Goal: Task Accomplishment & Management: Complete application form

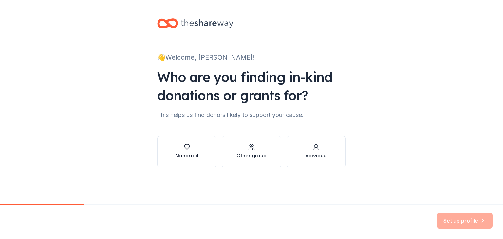
click at [186, 160] on button "Nonprofit" at bounding box center [186, 151] width 59 height 31
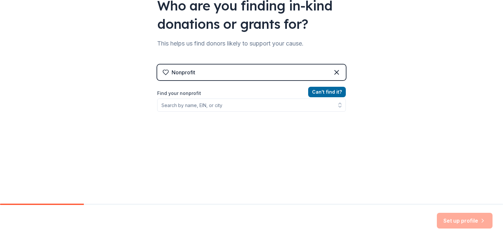
scroll to position [72, 0]
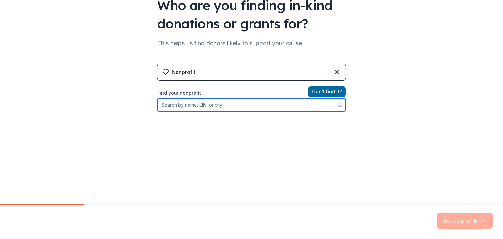
click at [242, 109] on input "Find your nonprofit" at bounding box center [251, 104] width 189 height 13
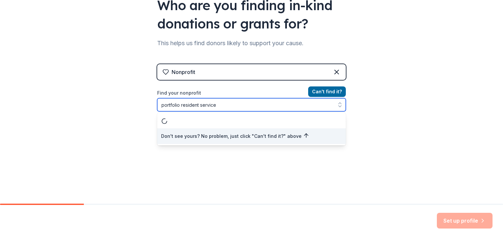
type input "portfolio resident services"
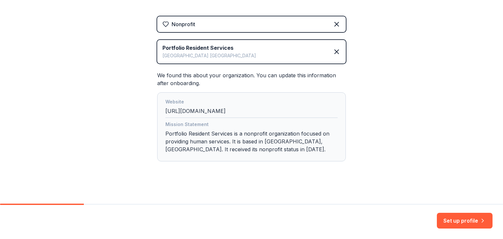
scroll to position [122, 0]
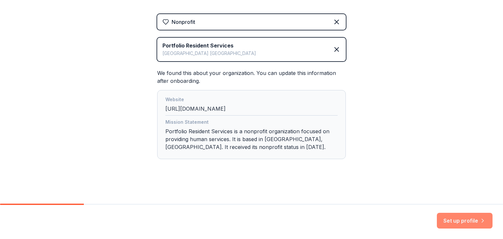
click at [458, 216] on button "Set up profile" at bounding box center [465, 221] width 56 height 16
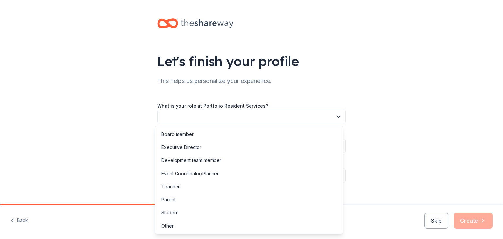
click at [329, 114] on button "button" at bounding box center [251, 117] width 189 height 14
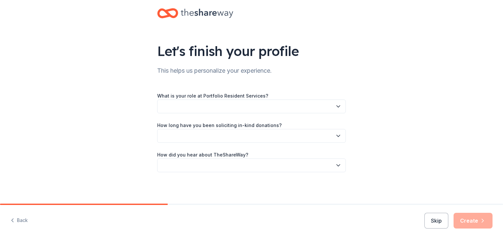
click at [310, 101] on button "button" at bounding box center [251, 107] width 189 height 14
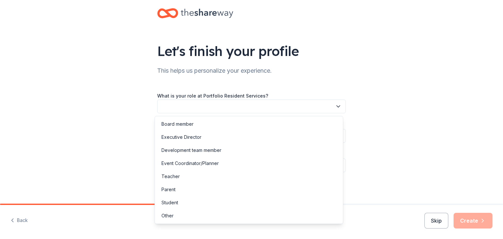
click at [294, 103] on button "button" at bounding box center [251, 107] width 189 height 14
click at [248, 160] on div "Event Coordinator/Planner" at bounding box center [248, 163] width 185 height 13
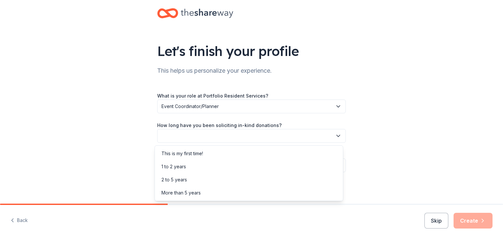
click at [236, 138] on button "button" at bounding box center [251, 136] width 189 height 14
click at [229, 150] on div "This is my first time!" at bounding box center [248, 153] width 185 height 13
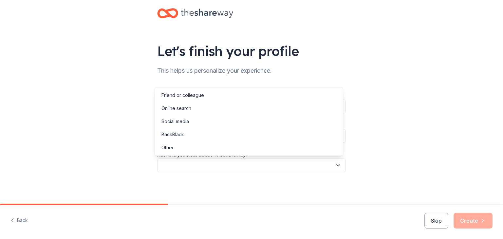
click at [227, 165] on button "button" at bounding box center [251, 166] width 189 height 14
click at [223, 108] on div "Online search" at bounding box center [248, 108] width 185 height 13
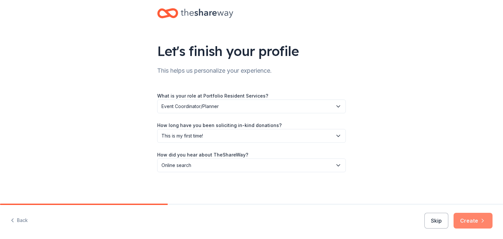
click at [486, 218] on icon "button" at bounding box center [483, 221] width 7 height 7
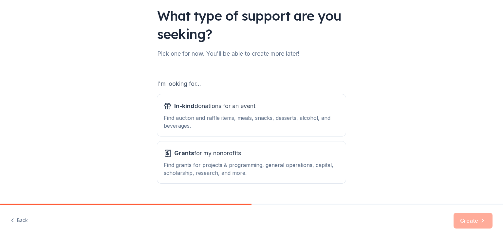
scroll to position [61, 0]
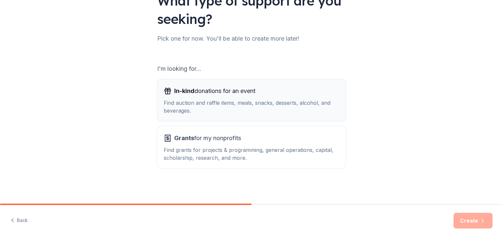
click at [295, 102] on div "Find auction and raffle items, meals, snacks, desserts, alcohol, and beverages." at bounding box center [252, 107] width 176 height 16
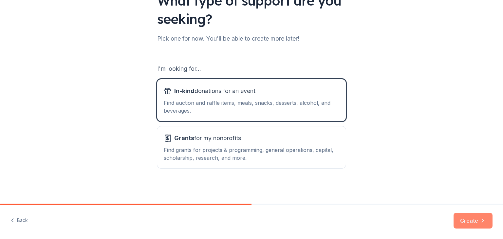
click at [460, 218] on button "Create" at bounding box center [473, 221] width 39 height 16
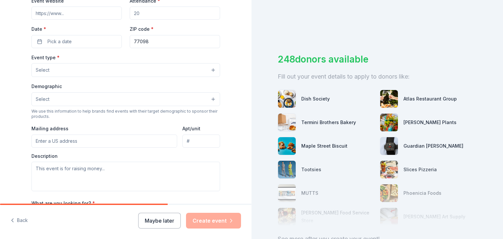
drag, startPoint x: 252, startPoint y: 114, endPoint x: 250, endPoint y: 128, distance: 14.2
click at [250, 128] on div "Tell us about your event. We'll find in-kind donations you can apply for. Event…" at bounding box center [251, 119] width 503 height 239
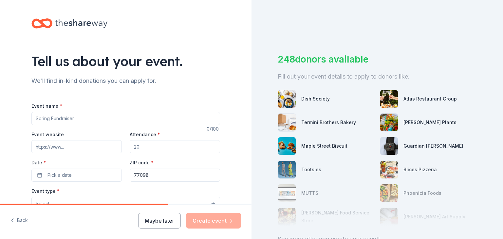
click at [160, 218] on button "Maybe later" at bounding box center [159, 221] width 43 height 16
click at [165, 227] on button "Maybe later" at bounding box center [159, 221] width 43 height 16
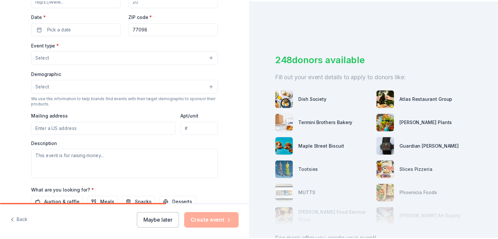
scroll to position [232, 0]
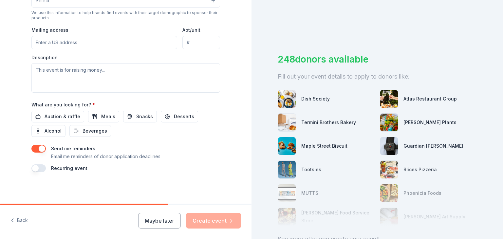
click at [40, 150] on button "button" at bounding box center [38, 149] width 14 height 8
click at [159, 226] on button "Maybe later" at bounding box center [159, 221] width 43 height 16
